Goal: Register for event/course

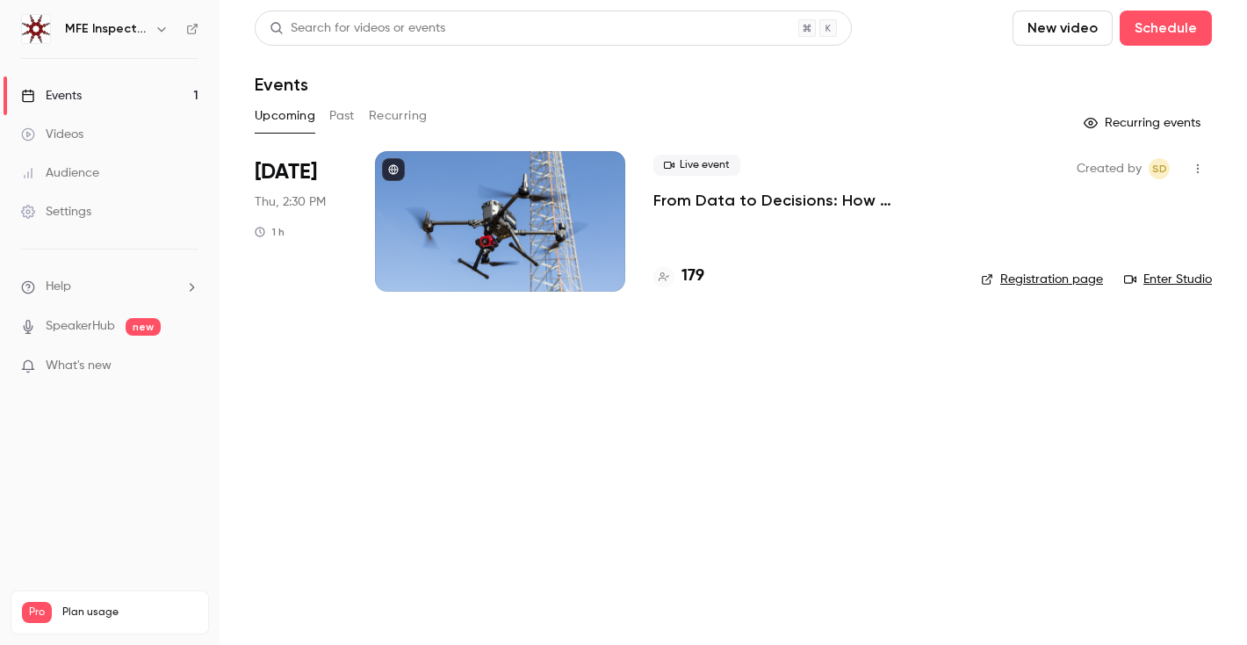
click at [844, 219] on div "Live event From Data to Decisions: How Advanced Sensors Transform Industrial In…" at bounding box center [803, 221] width 300 height 141
click at [841, 209] on p "From Data to Decisions: How Advanced Sensors Transform Industrial Inspections" at bounding box center [803, 200] width 300 height 21
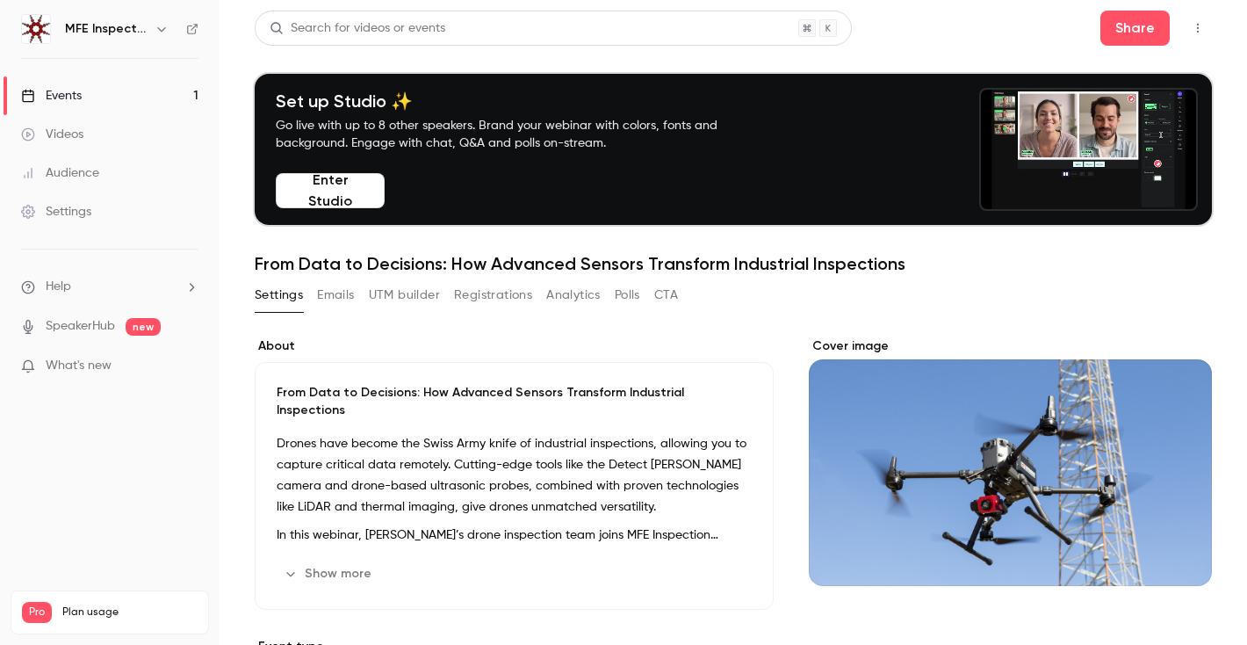
click at [1209, 26] on button "button" at bounding box center [1198, 28] width 28 height 28
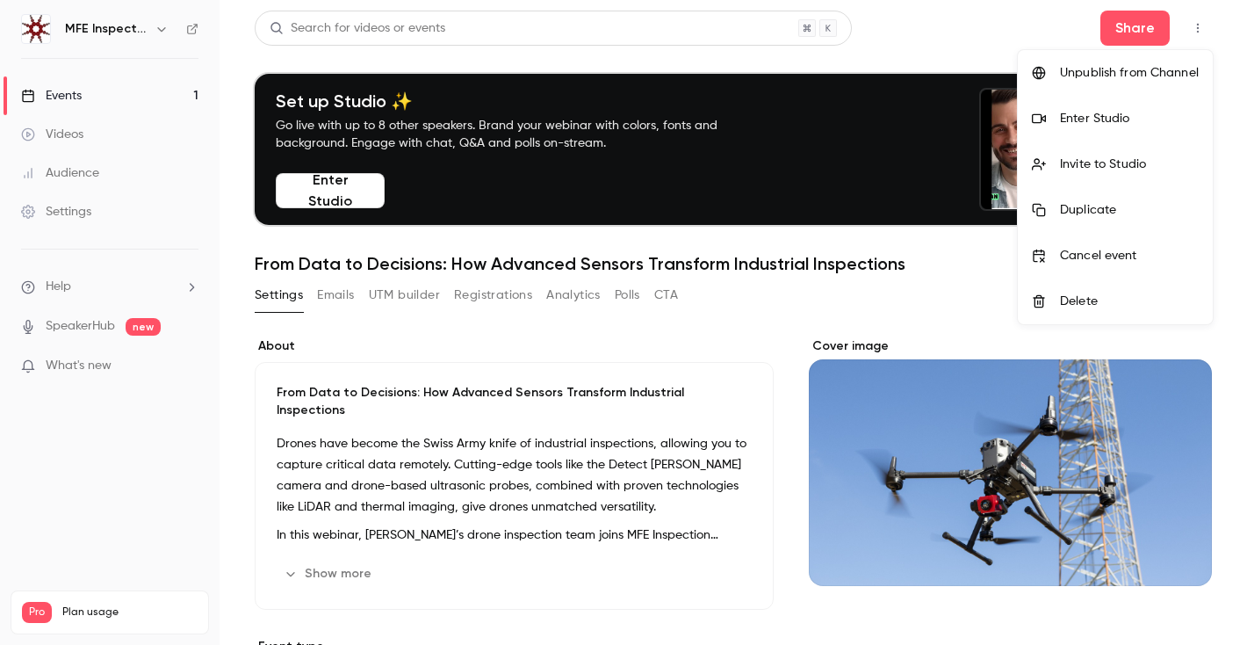
click at [1081, 123] on div "Enter Studio" at bounding box center [1129, 119] width 139 height 18
